Goal: Task Accomplishment & Management: Use online tool/utility

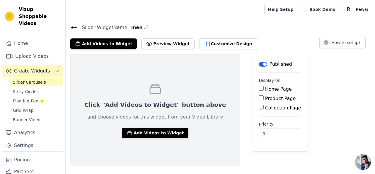
click at [24, 79] on span "Slider Carousels" at bounding box center [29, 82] width 33 height 6
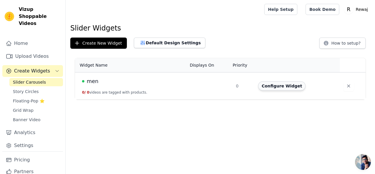
click at [266, 85] on button "Configure Widget" at bounding box center [281, 85] width 47 height 9
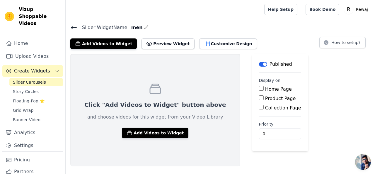
click at [265, 87] on label "Home Page" at bounding box center [278, 89] width 27 height 6
click at [259, 87] on input "Home Page" at bounding box center [261, 88] width 5 height 5
checkbox input "true"
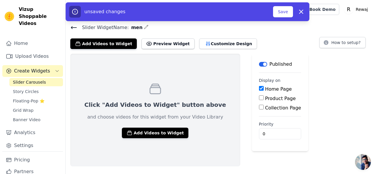
click at [265, 96] on label "Product Page" at bounding box center [280, 98] width 31 height 6
click at [259, 96] on input "Product Page" at bounding box center [261, 97] width 5 height 5
checkbox input "true"
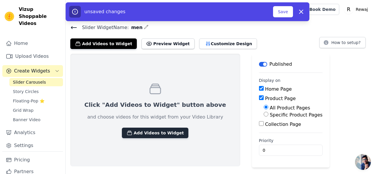
click at [148, 132] on button "Add Videos to Widget" at bounding box center [155, 132] width 66 height 11
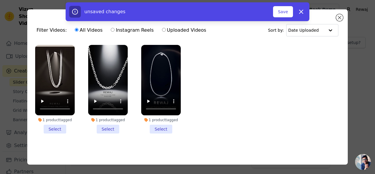
click at [61, 128] on li "1 product tagged Select" at bounding box center [55, 89] width 40 height 88
click at [0, 0] on input "1 product tagged Select" at bounding box center [0, 0] width 0 height 0
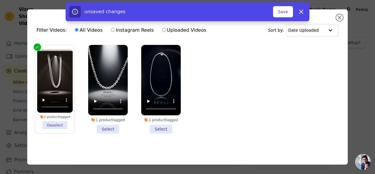
click at [107, 126] on li "1 product tagged Select" at bounding box center [108, 89] width 40 height 88
click at [0, 0] on input "1 product tagged Select" at bounding box center [0, 0] width 0 height 0
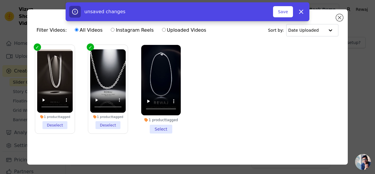
click at [160, 126] on li "1 product tagged Select" at bounding box center [161, 89] width 40 height 88
click at [0, 0] on input "1 product tagged Select" at bounding box center [0, 0] width 0 height 0
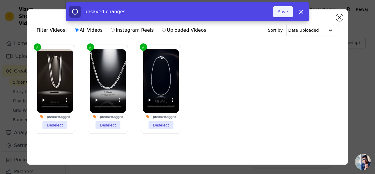
click at [282, 10] on button "Save" at bounding box center [283, 11] width 20 height 11
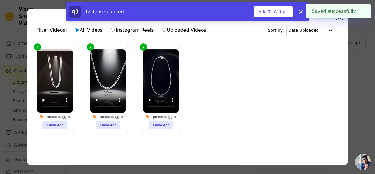
click at [282, 10] on button "Add To Widget" at bounding box center [273, 11] width 39 height 11
